Goal: Information Seeking & Learning: Check status

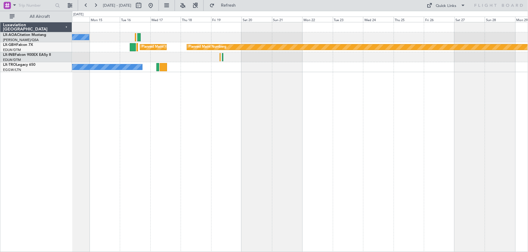
click at [190, 146] on div "No Crew [PERSON_NAME] Planned Maint Nurnberg Planned Maint [GEOGRAPHIC_DATA] ([…" at bounding box center [300, 137] width 456 height 230
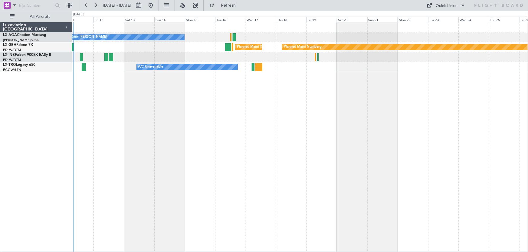
click at [199, 148] on div "No Crew [PERSON_NAME] Planned Maint Nurnberg Planned Maint [GEOGRAPHIC_DATA] ([…" at bounding box center [300, 137] width 456 height 230
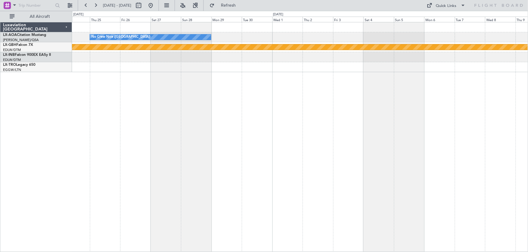
click at [223, 147] on div "No Crew Nice ([GEOGRAPHIC_DATA]) Planned Maint Nurnberg" at bounding box center [300, 137] width 456 height 230
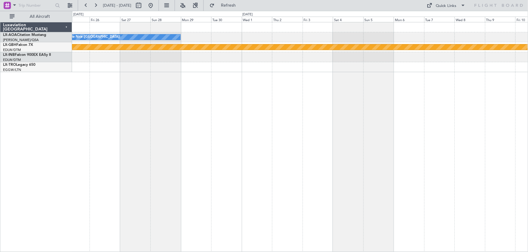
click at [262, 154] on div "No Crew Nice ([GEOGRAPHIC_DATA]) Planned Maint Nurnberg" at bounding box center [300, 137] width 456 height 230
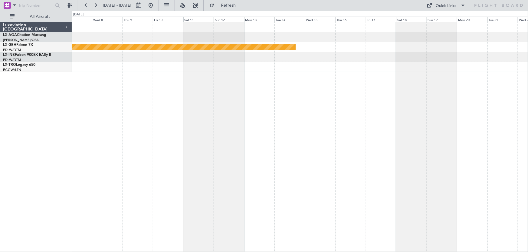
click at [255, 151] on div "Planned Maint Nurnberg" at bounding box center [300, 137] width 456 height 230
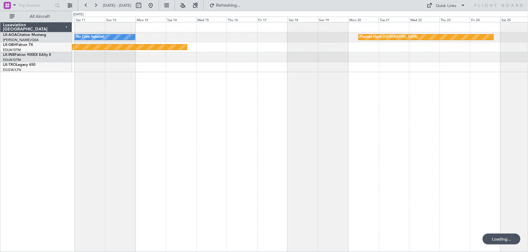
click at [317, 130] on div "No Crew Sabadell Planned Maint [GEOGRAPHIC_DATA] Planned Maint Nurnberg" at bounding box center [300, 137] width 456 height 230
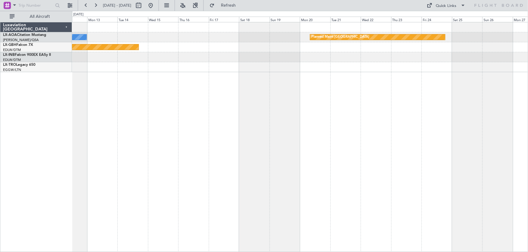
click at [215, 132] on div "No Crew Sabadell Planned Maint [GEOGRAPHIC_DATA] Planned Maint Nurnberg" at bounding box center [300, 137] width 456 height 230
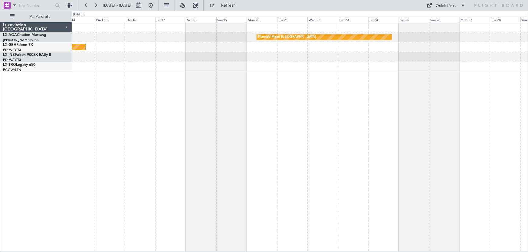
click at [236, 140] on div "Planned Maint [GEOGRAPHIC_DATA] No Crew Sabadell No Crew Sabadell Planned Maint…" at bounding box center [300, 137] width 456 height 230
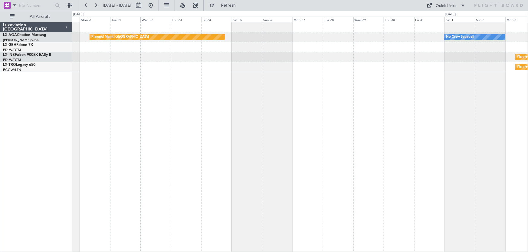
click at [193, 138] on div "Planned Maint [GEOGRAPHIC_DATA] No Crew Sabadell Planned Maint Nurnberg Planned…" at bounding box center [300, 137] width 456 height 230
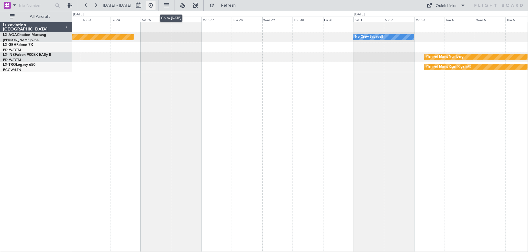
click at [155, 2] on button at bounding box center [151, 6] width 10 height 10
